Goal: Task Accomplishment & Management: Manage account settings

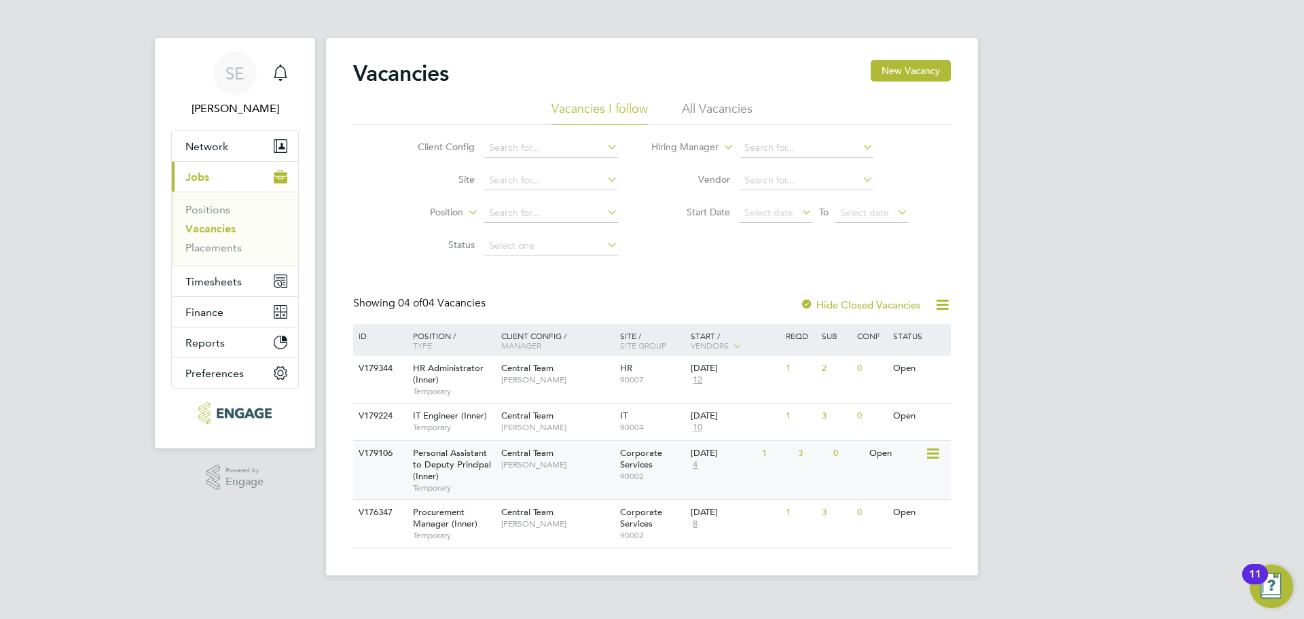
click at [502, 472] on div "Central Team Jacqueline Mitchell" at bounding box center [557, 458] width 119 height 35
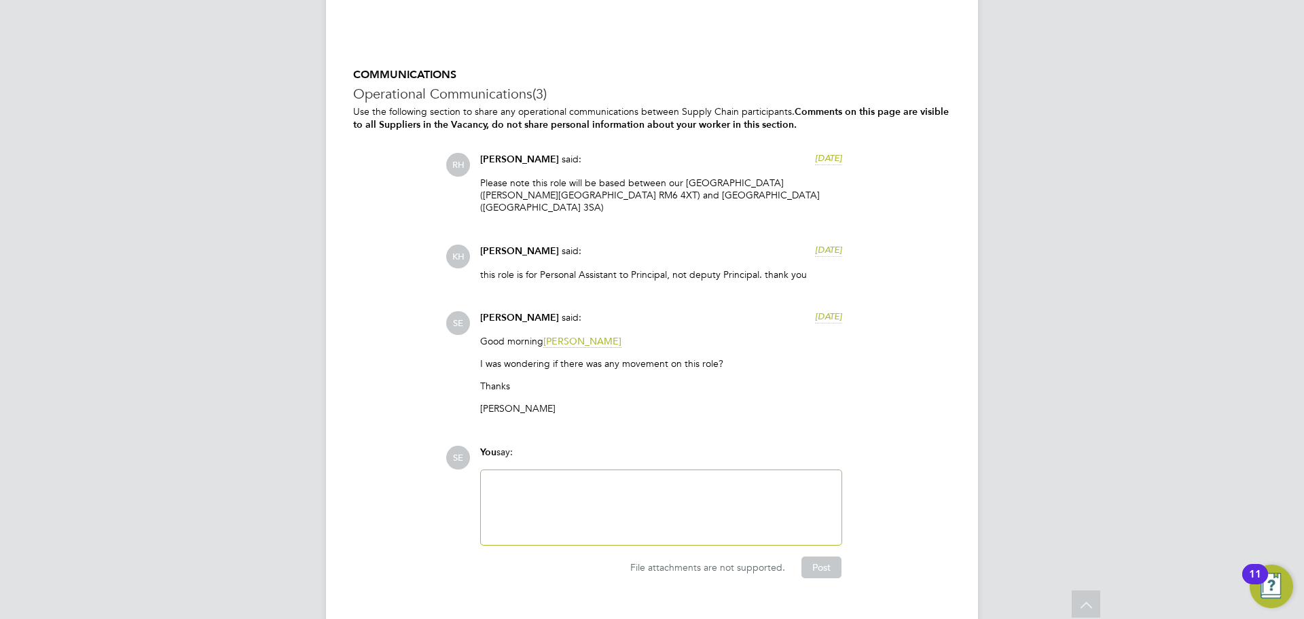
click at [662, 478] on div at bounding box center [661, 507] width 344 height 58
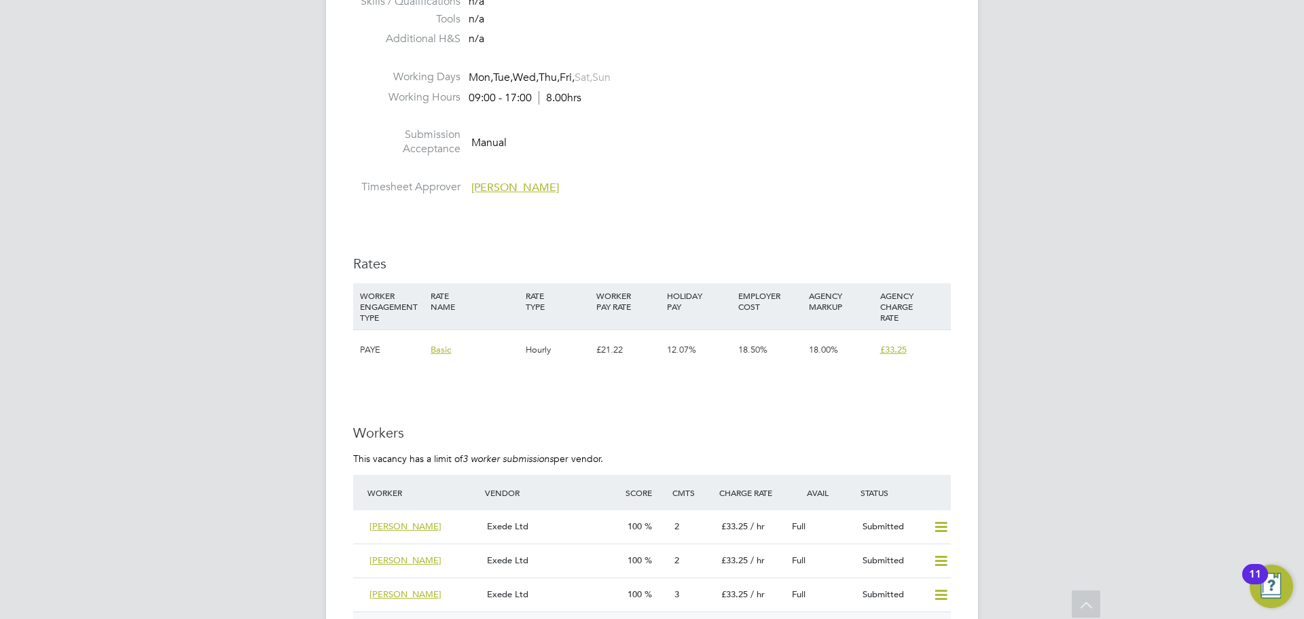
scroll to position [1610, 0]
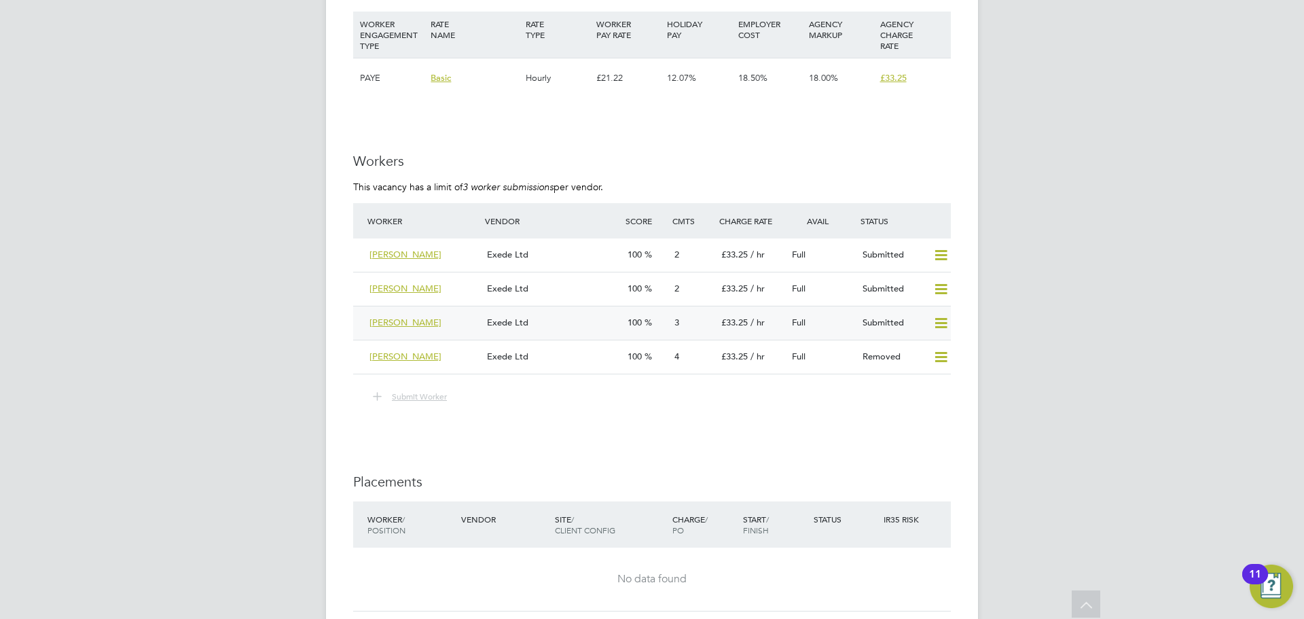
click at [426, 316] on div "Mahnoor Azam" at bounding box center [422, 323] width 117 height 22
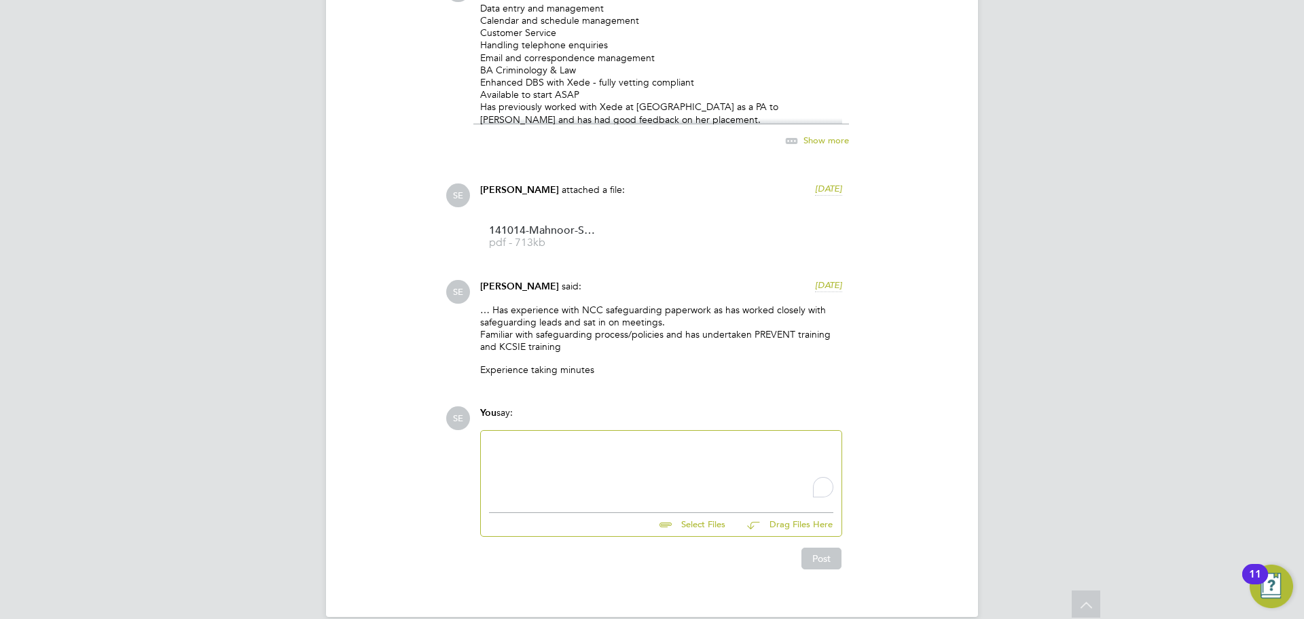
click at [616, 446] on div "To enrich screen reader interactions, please activate Accessibility in Grammarl…" at bounding box center [661, 468] width 344 height 58
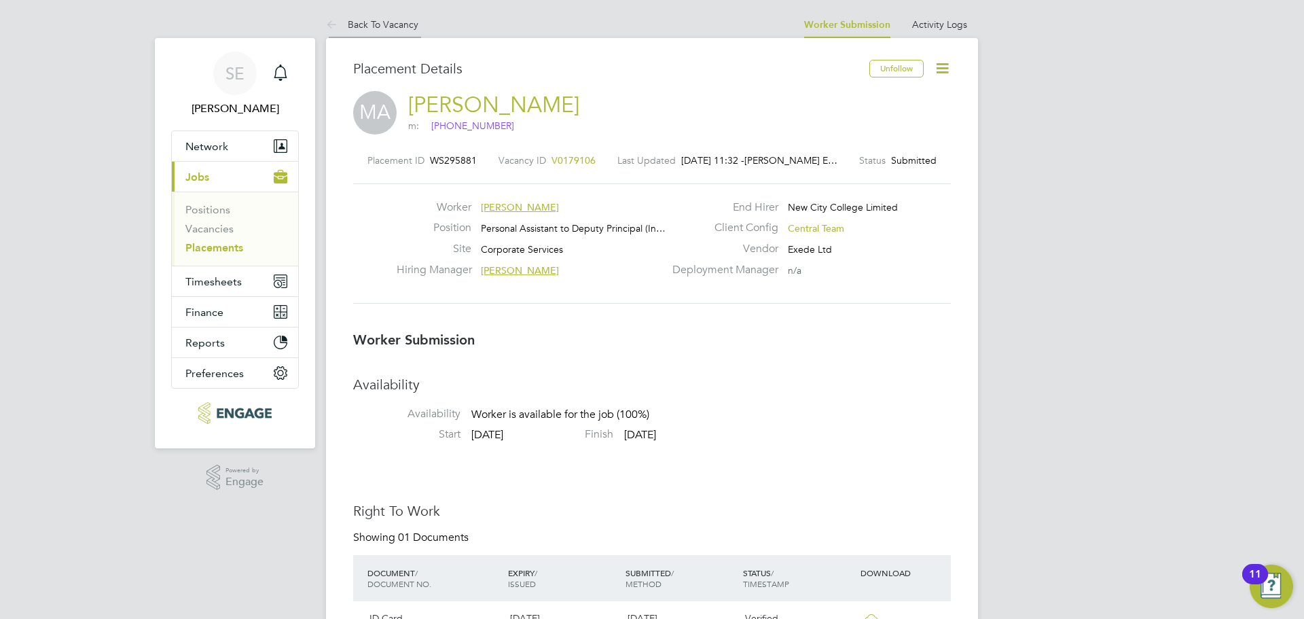
click at [395, 28] on link "Back To Vacancy" at bounding box center [372, 24] width 92 height 12
